Goal: Transaction & Acquisition: Subscribe to service/newsletter

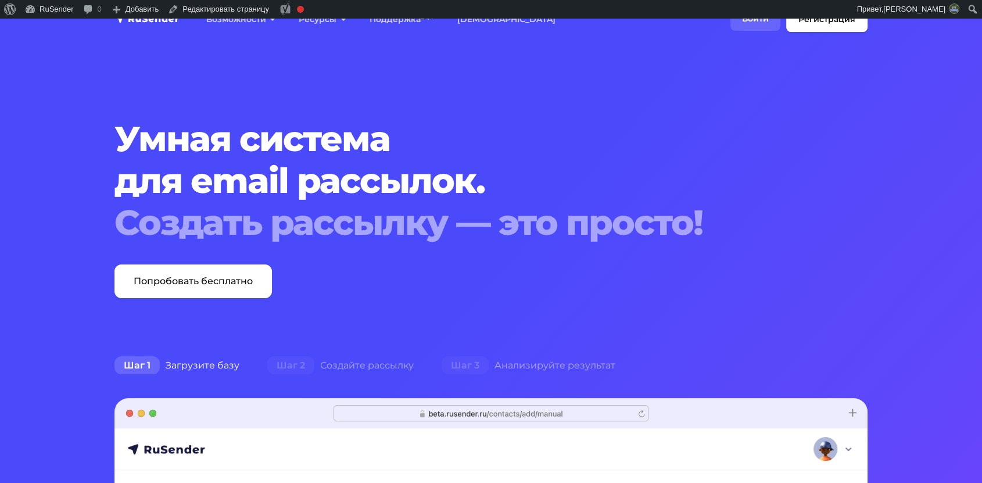
click at [760, 24] on link "Войти" at bounding box center [756, 19] width 50 height 24
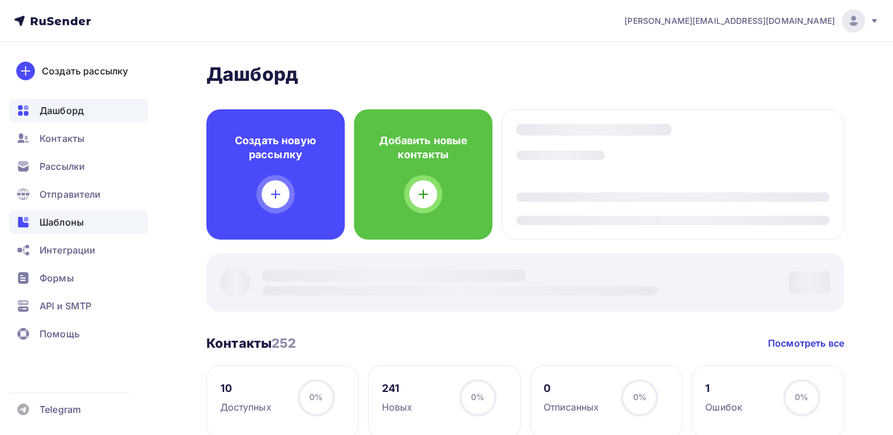
click at [82, 225] on span "Шаблоны" at bounding box center [62, 222] width 44 height 14
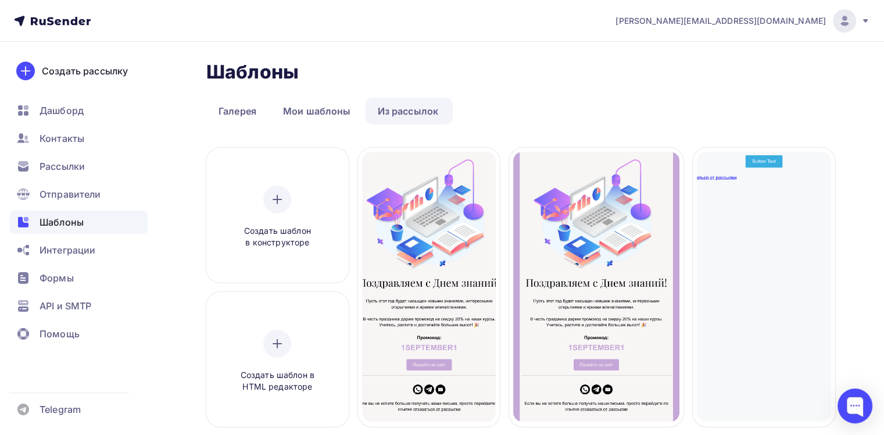
click at [811, 14] on div "kurovsky@ucoz-team.net" at bounding box center [743, 20] width 255 height 23
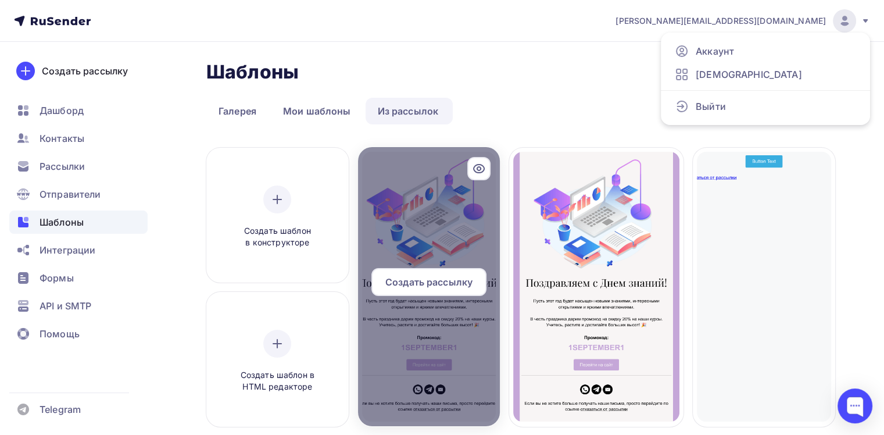
click at [482, 167] on icon at bounding box center [479, 169] width 14 height 14
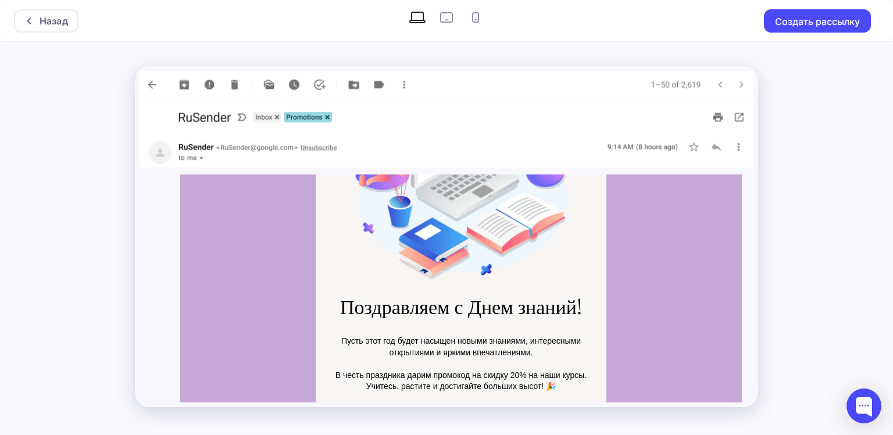
scroll to position [284, 0]
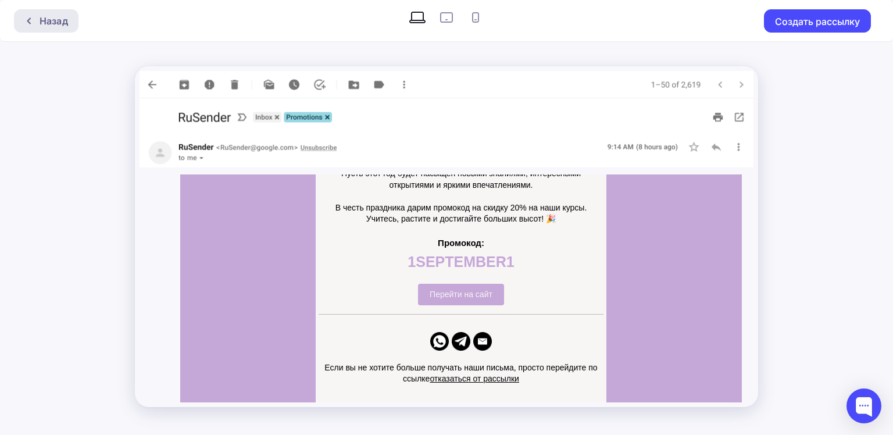
click at [49, 16] on div "Назад" at bounding box center [54, 21] width 28 height 14
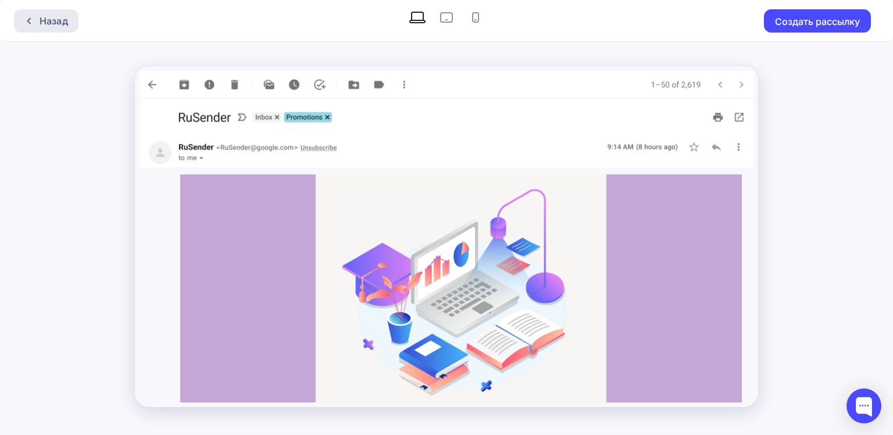
click at [60, 13] on div "Назад" at bounding box center [46, 20] width 65 height 23
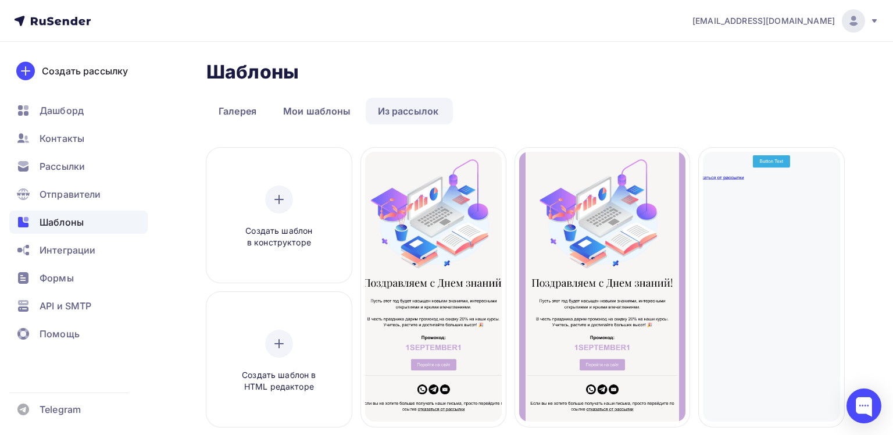
click at [823, 23] on div "kurovsky@ucoz-team.net" at bounding box center [785, 20] width 187 height 23
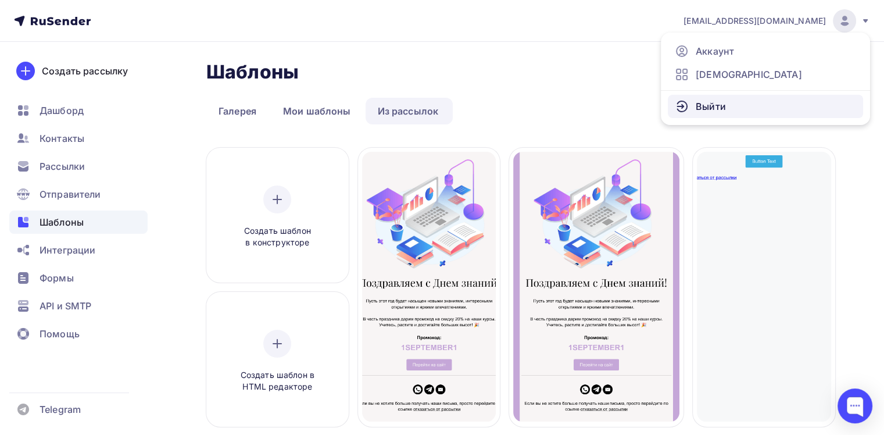
click at [710, 109] on span "Выйти" at bounding box center [711, 106] width 30 height 14
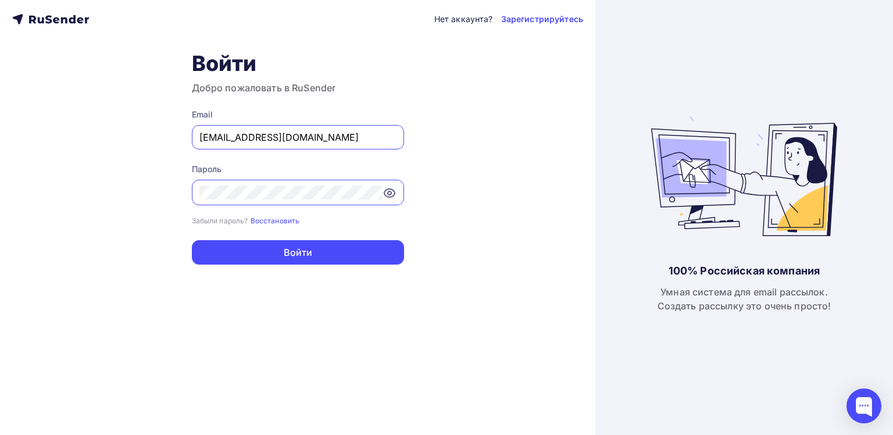
click at [327, 126] on div "kurovsky@ucoz-team.net" at bounding box center [298, 137] width 212 height 24
click at [331, 126] on div "kurovsky@ucoz-team.net" at bounding box center [298, 137] width 212 height 24
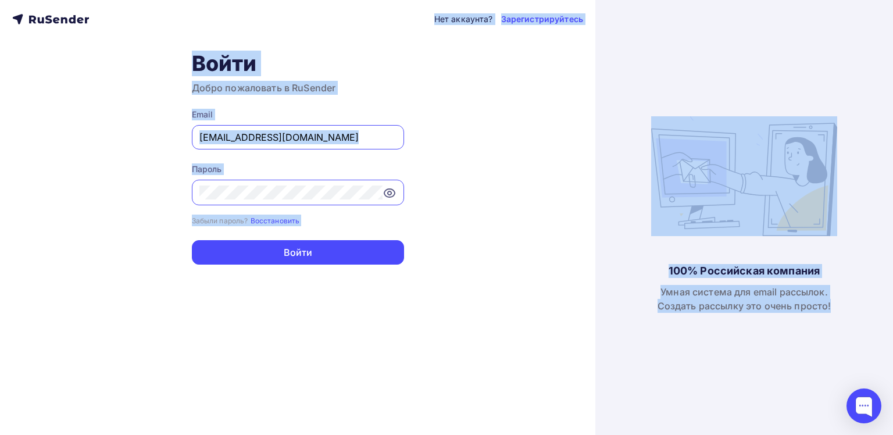
click at [330, 139] on input "kurovsky@ucoz-team.net" at bounding box center [297, 137] width 197 height 14
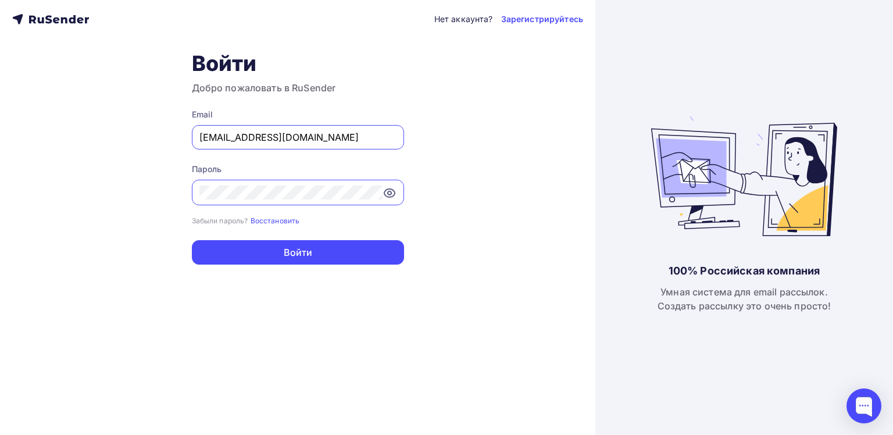
click at [330, 139] on input "kurovsky@ucoz-team.net" at bounding box center [297, 137] width 197 height 14
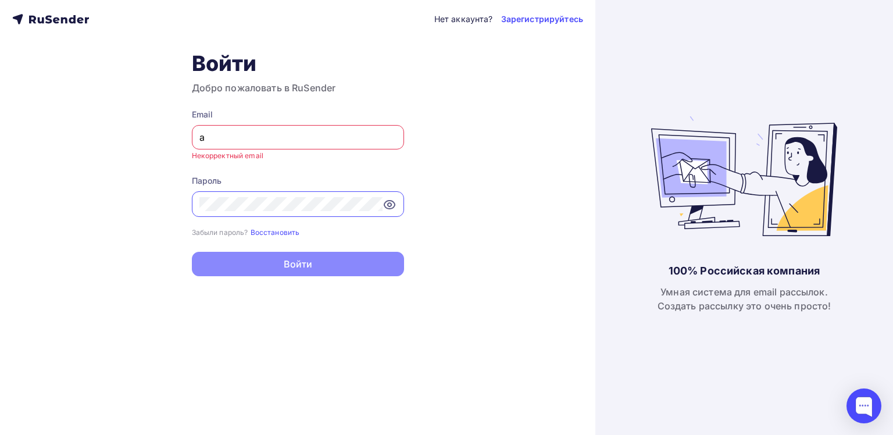
type input "a.shevtsov+rusender@ucoz-team.net"
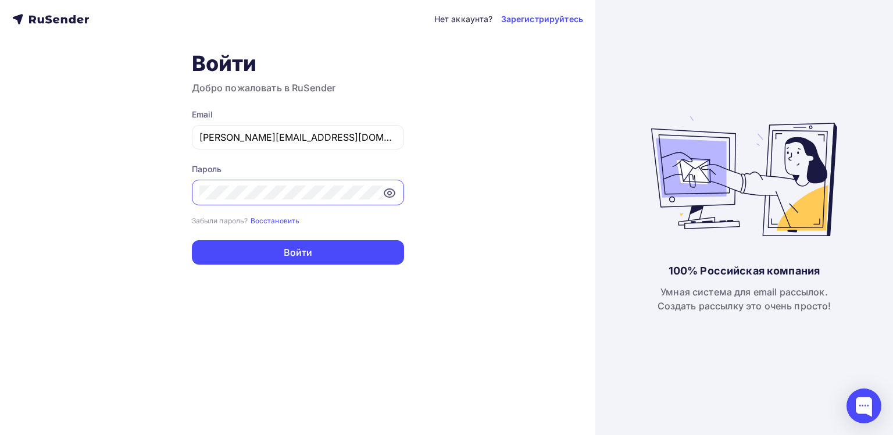
drag, startPoint x: 287, startPoint y: 290, endPoint x: 284, endPoint y: 275, distance: 15.4
click at [287, 290] on div "Нет аккаунта? Зарегистрируйтесь Войти Добро пожаловать в RuSender Email a.shevt…" at bounding box center [297, 217] width 595 height 435
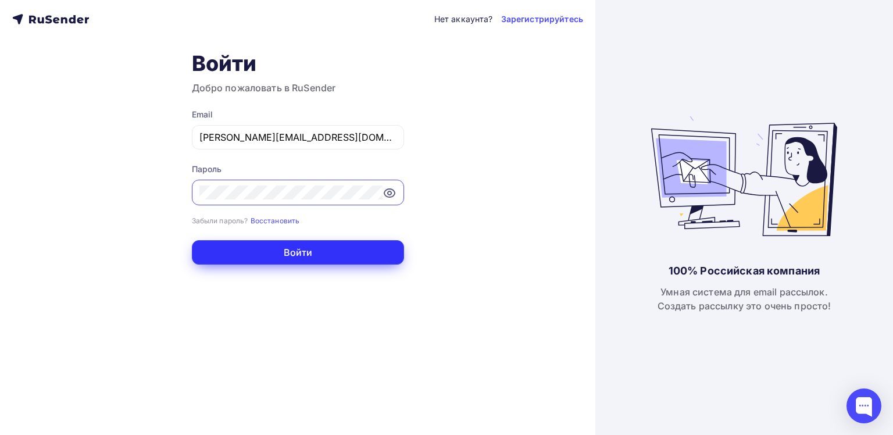
click at [284, 260] on button "Войти" at bounding box center [298, 252] width 212 height 24
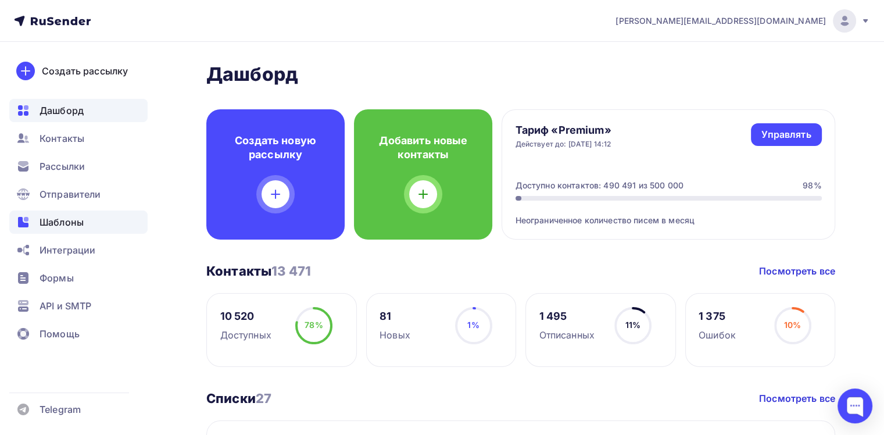
click at [78, 219] on span "Шаблоны" at bounding box center [62, 222] width 44 height 14
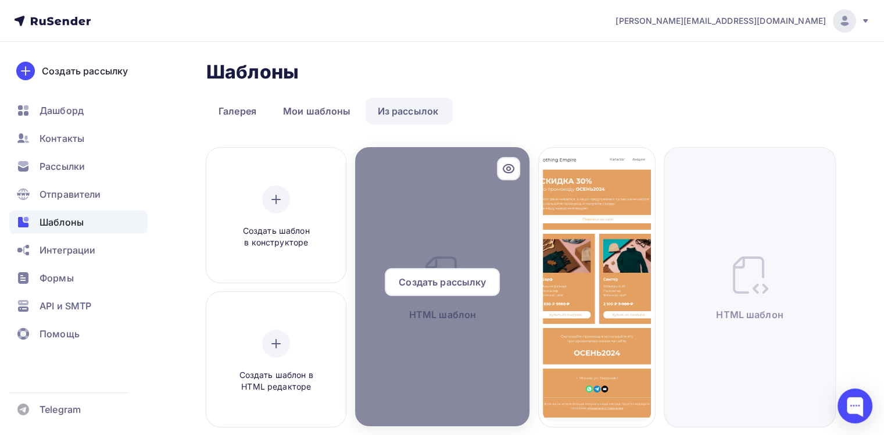
click at [448, 278] on span "Создать рассылку" at bounding box center [442, 282] width 87 height 14
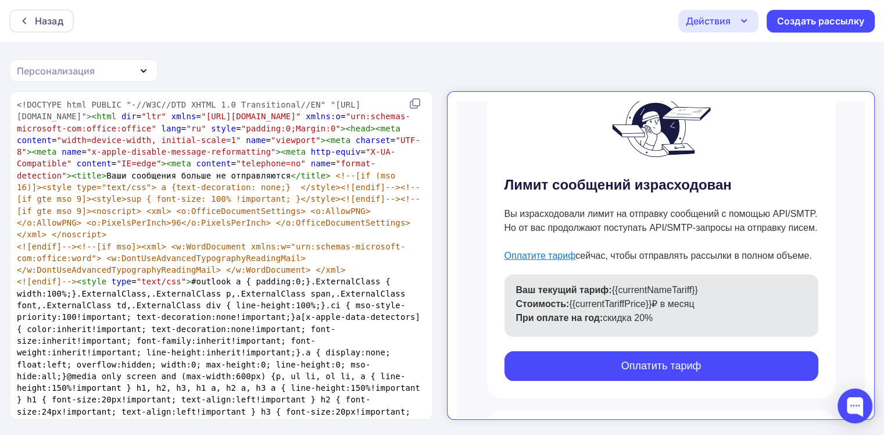
scroll to position [116, 0]
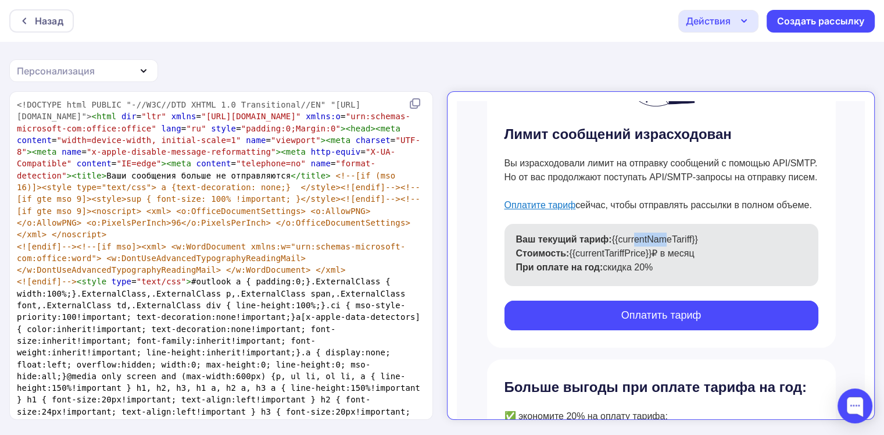
drag, startPoint x: 619, startPoint y: 227, endPoint x: 647, endPoint y: 227, distance: 27.9
click at [647, 227] on p "Ваш текущий тариф: {{currentNameTariff}}" at bounding box center [657, 230] width 302 height 14
drag, startPoint x: 558, startPoint y: 242, endPoint x: 639, endPoint y: 243, distance: 81.4
click at [639, 243] on p "Стоимость: {{currentTariffPrice}}₽ в месяц" at bounding box center [657, 244] width 302 height 14
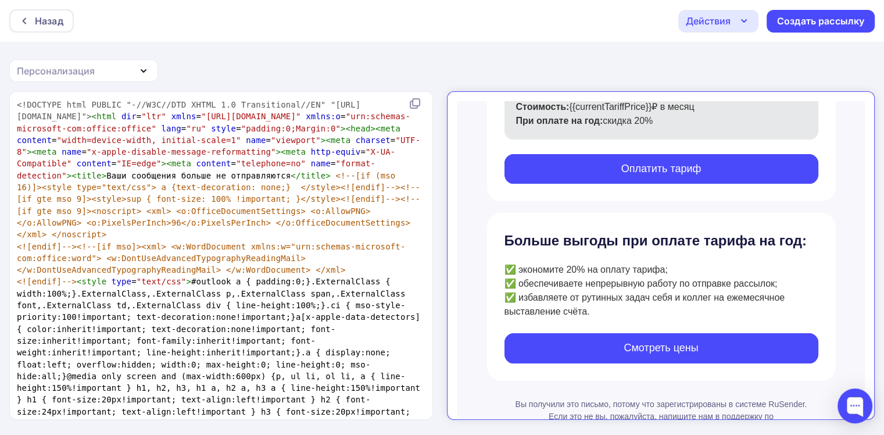
scroll to position [291, 0]
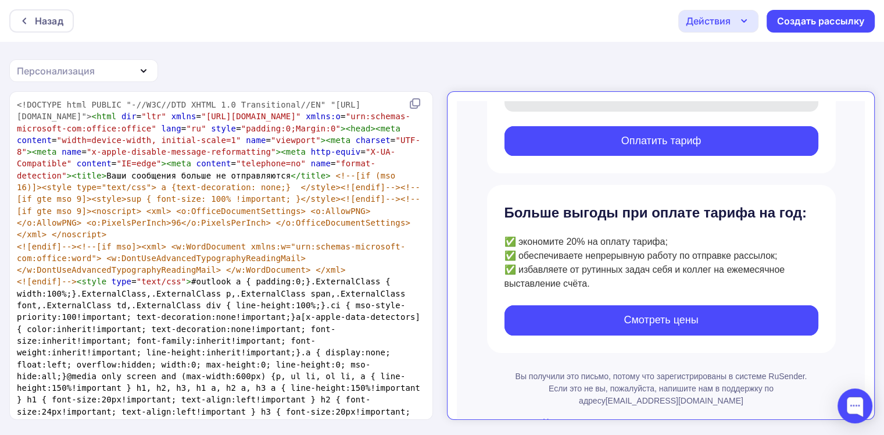
click at [633, 305] on link "Смотреть цены" at bounding box center [651, 310] width 314 height 30
click at [609, 122] on link "Оплатить тариф" at bounding box center [651, 131] width 314 height 30
